Goal: Task Accomplishment & Management: Use online tool/utility

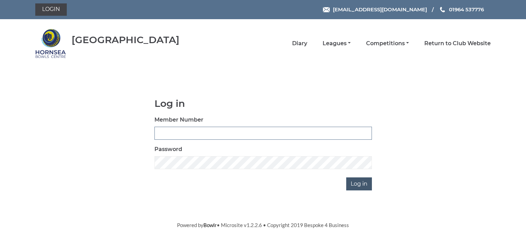
type input "0902"
click at [354, 184] on input "Log in" at bounding box center [359, 183] width 26 height 13
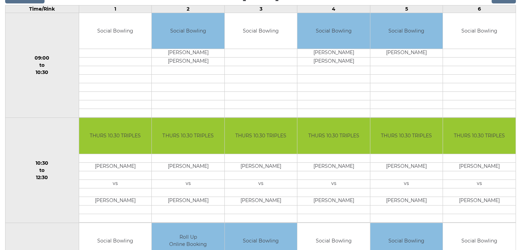
scroll to position [34, 0]
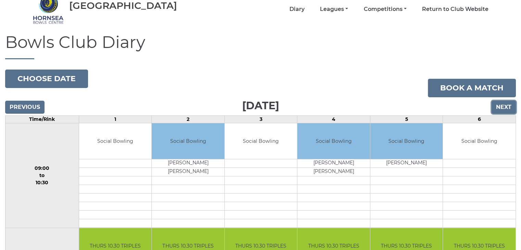
click at [505, 105] on input "Next" at bounding box center [504, 107] width 24 height 13
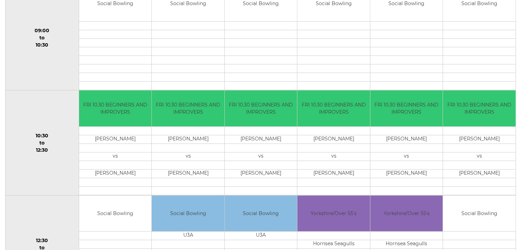
scroll to position [206, 0]
